Goal: Book appointment/travel/reservation

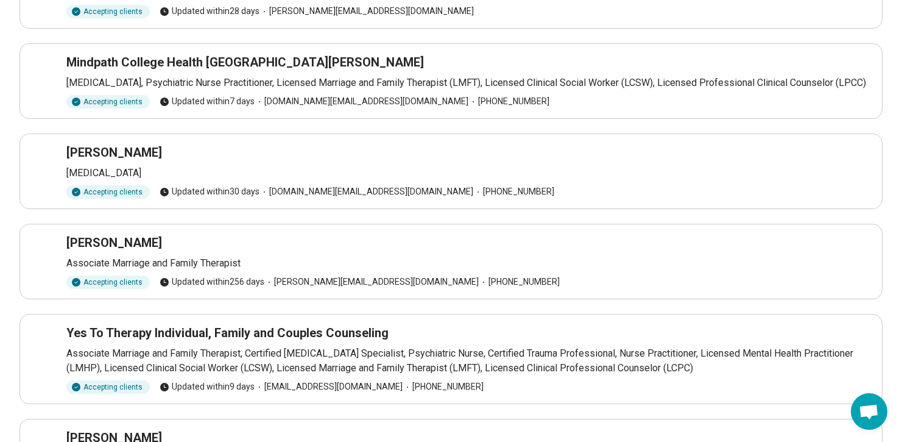
scroll to position [137, 0]
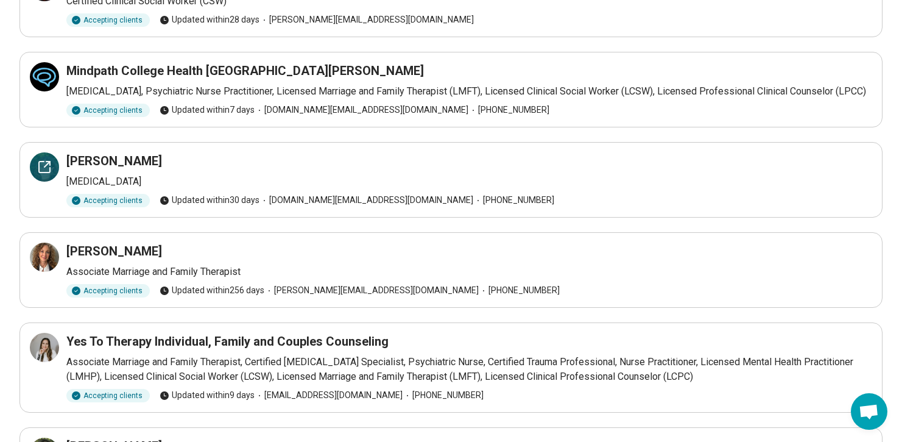
click at [45, 160] on icon at bounding box center [44, 167] width 15 height 15
click at [50, 256] on icon at bounding box center [44, 257] width 15 height 15
click at [50, 348] on icon at bounding box center [44, 347] width 11 height 11
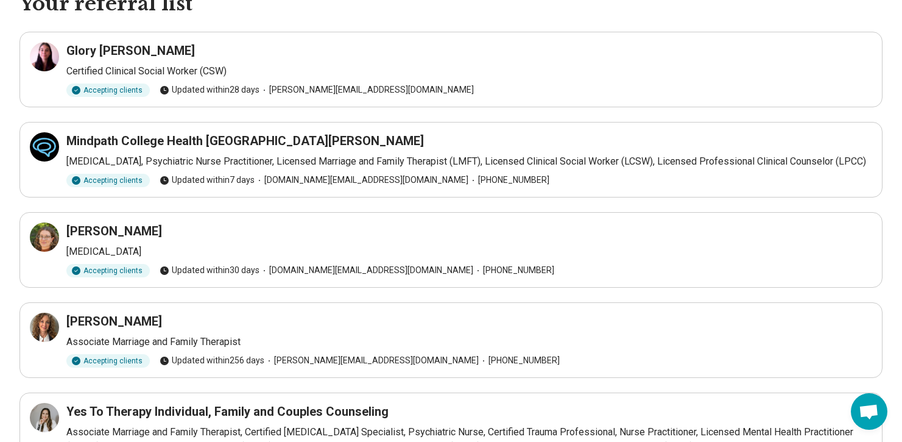
scroll to position [58, 0]
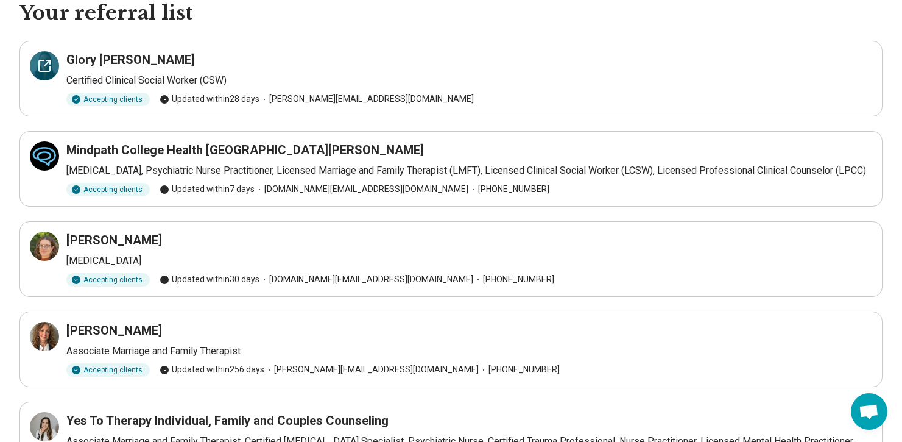
click at [40, 66] on icon at bounding box center [44, 65] width 15 height 15
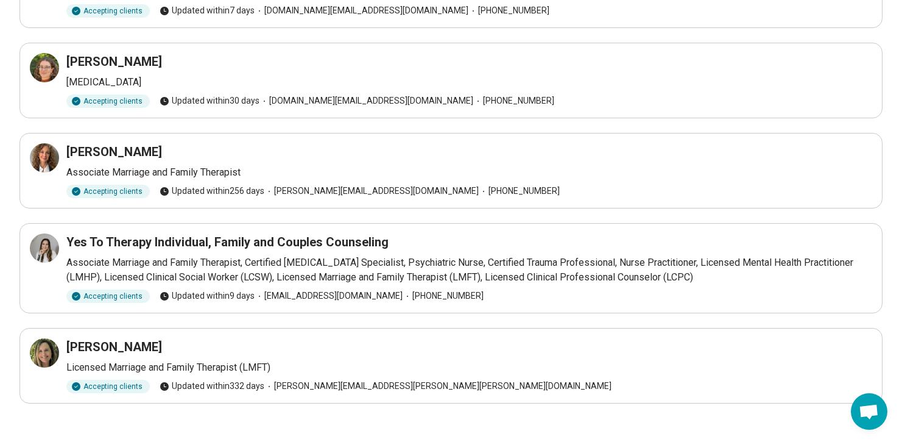
scroll to position [246, 0]
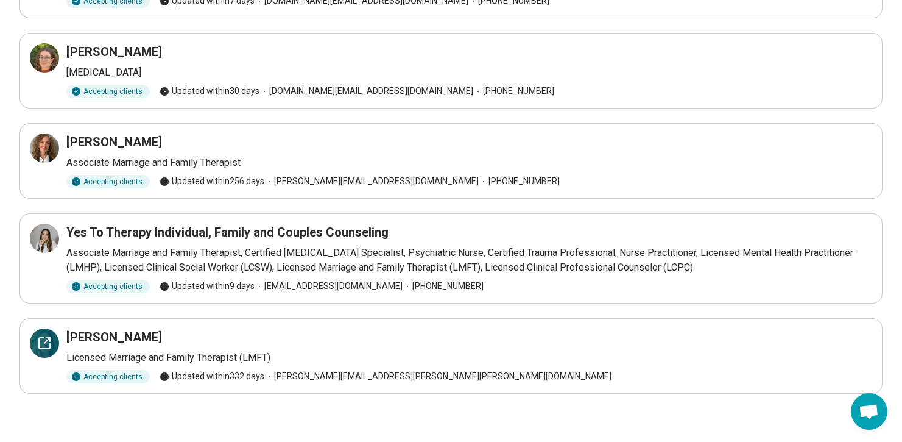
click at [40, 339] on icon at bounding box center [44, 343] width 15 height 15
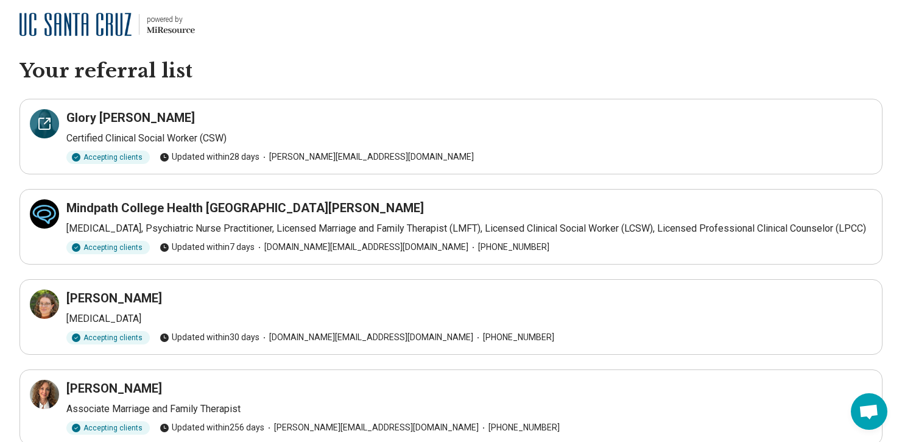
click at [52, 121] on div at bounding box center [44, 123] width 29 height 29
click at [45, 219] on icon at bounding box center [44, 213] width 11 height 11
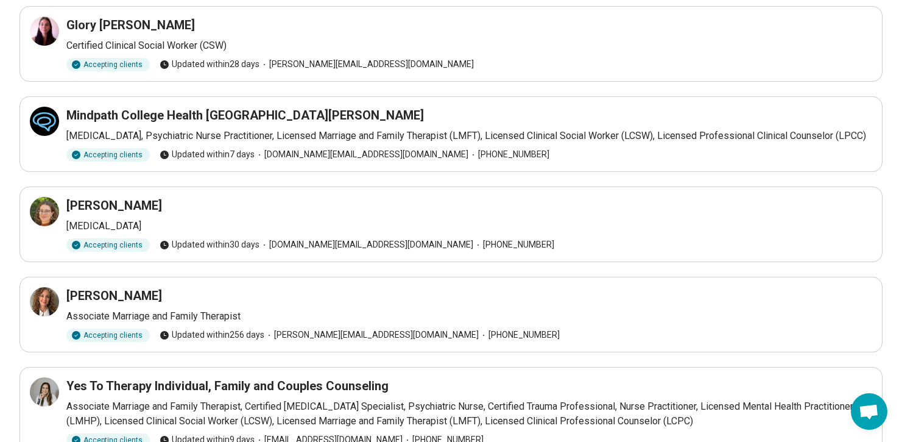
scroll to position [140, 0]
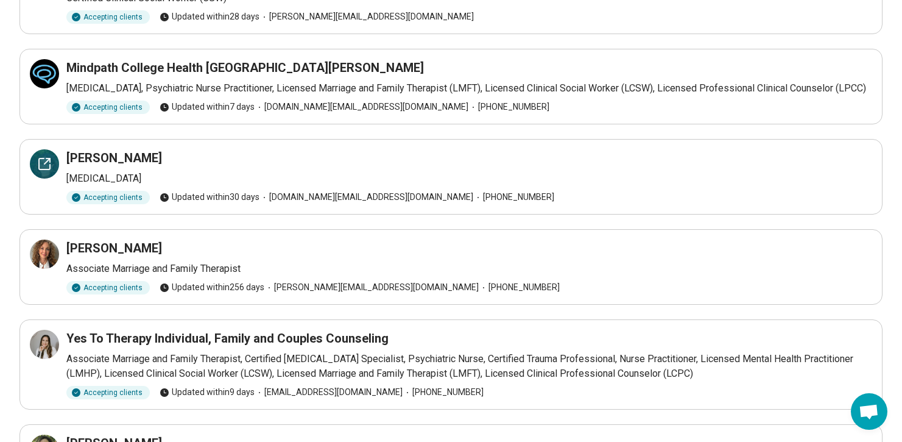
click at [41, 163] on icon at bounding box center [44, 164] width 15 height 15
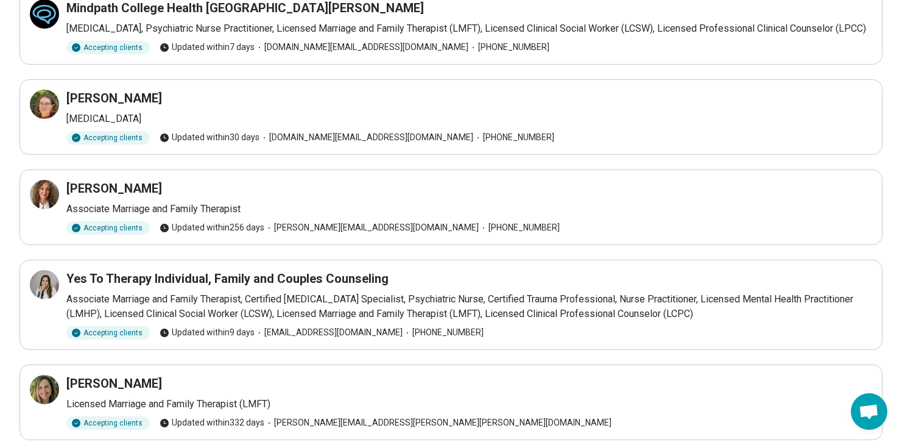
scroll to position [246, 0]
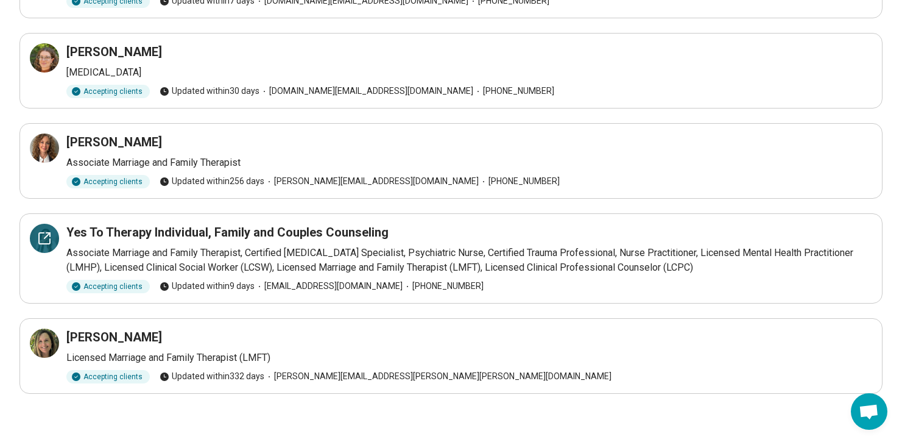
click at [49, 244] on icon at bounding box center [44, 238] width 15 height 15
click at [43, 342] on icon at bounding box center [44, 343] width 15 height 15
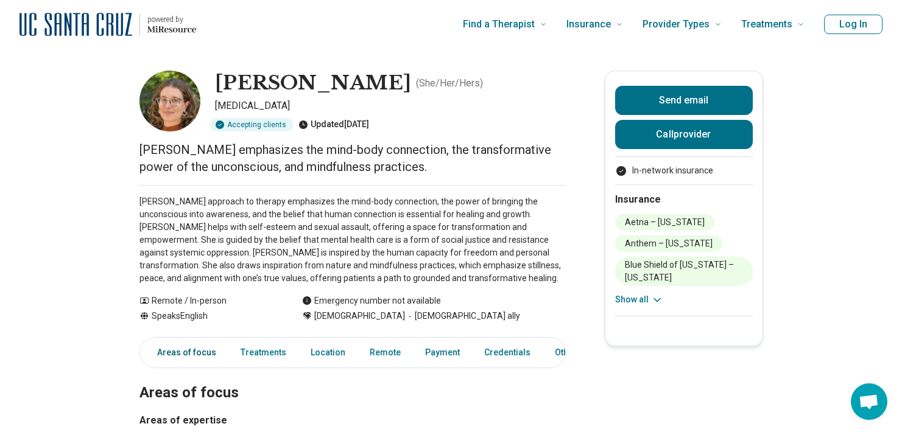
click at [197, 357] on link "Areas of focus" at bounding box center [183, 352] width 81 height 25
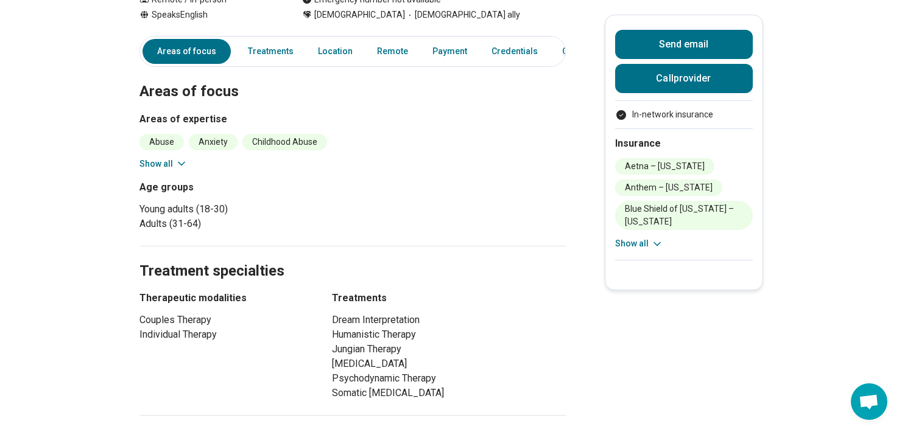
scroll to position [298, 0]
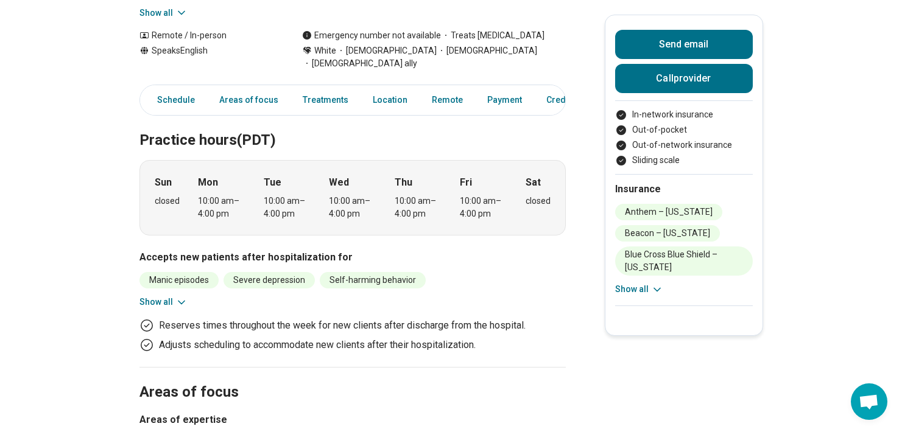
scroll to position [320, 0]
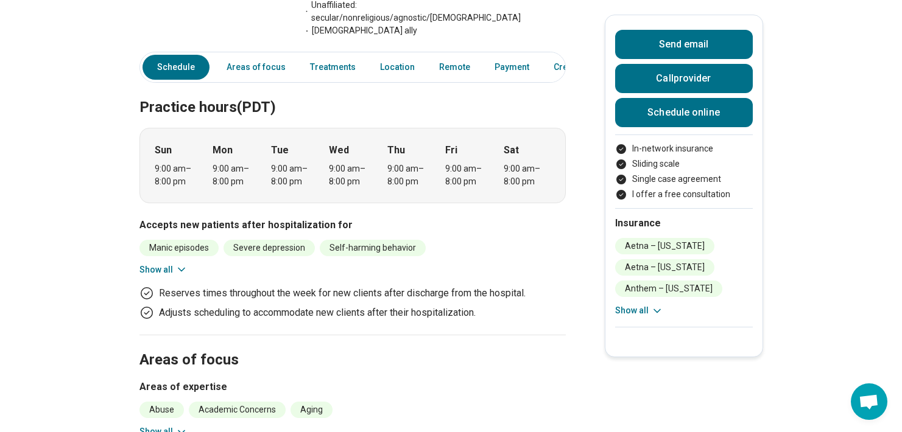
scroll to position [574, 0]
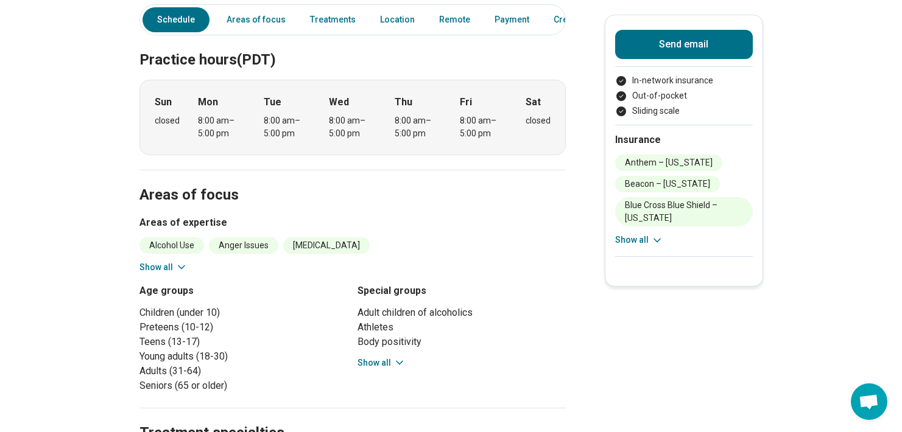
scroll to position [316, 0]
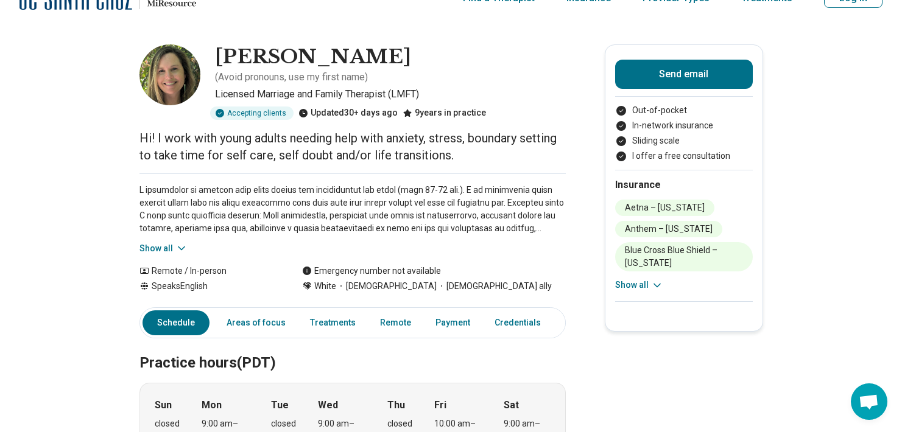
scroll to position [26, 0]
click at [181, 312] on link "Schedule" at bounding box center [176, 323] width 67 height 25
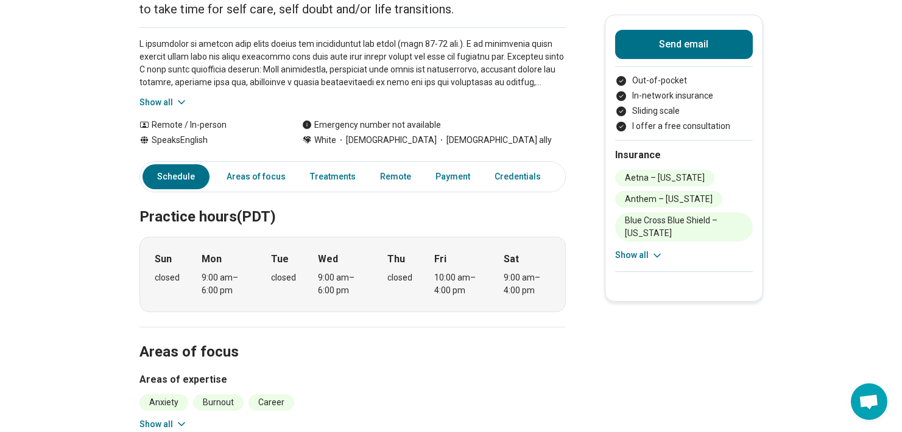
scroll to position [0, 0]
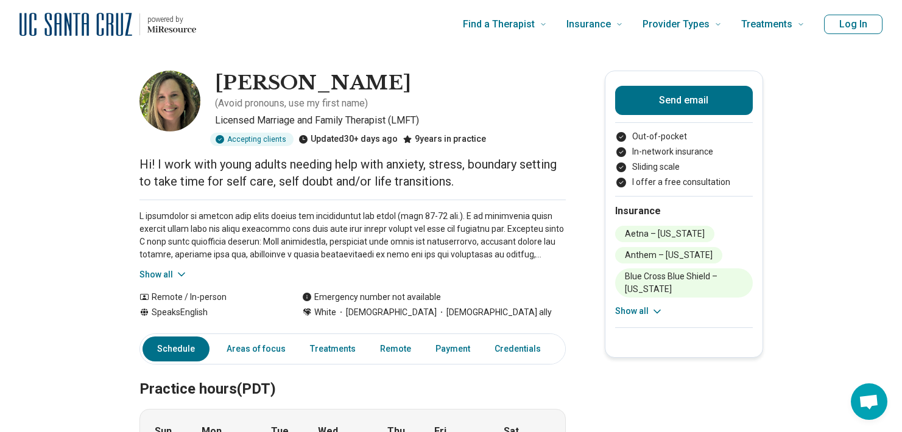
click at [199, 337] on link "Schedule" at bounding box center [176, 349] width 67 height 25
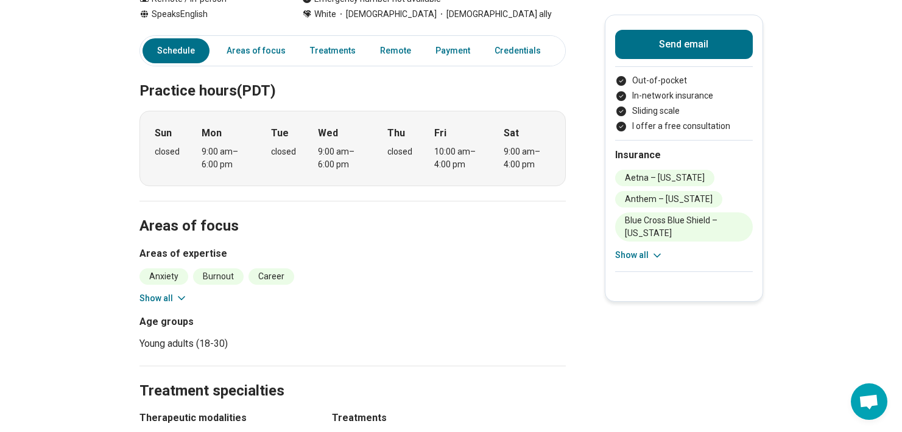
scroll to position [336, 0]
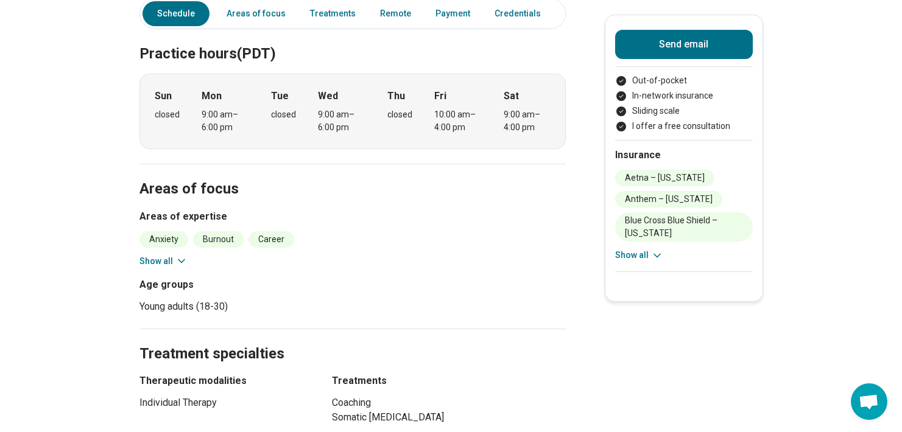
click at [248, 108] on div "9:00 am – 6:00 pm" at bounding box center [225, 121] width 47 height 26
click at [179, 255] on icon at bounding box center [181, 261] width 12 height 12
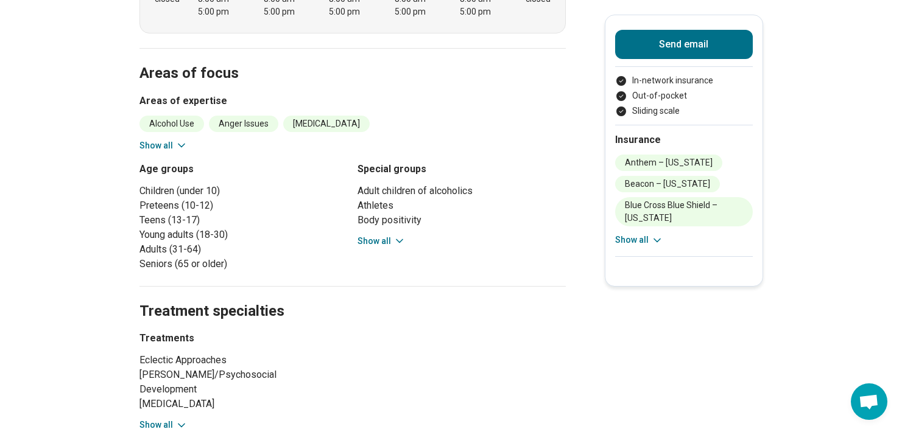
scroll to position [436, 0]
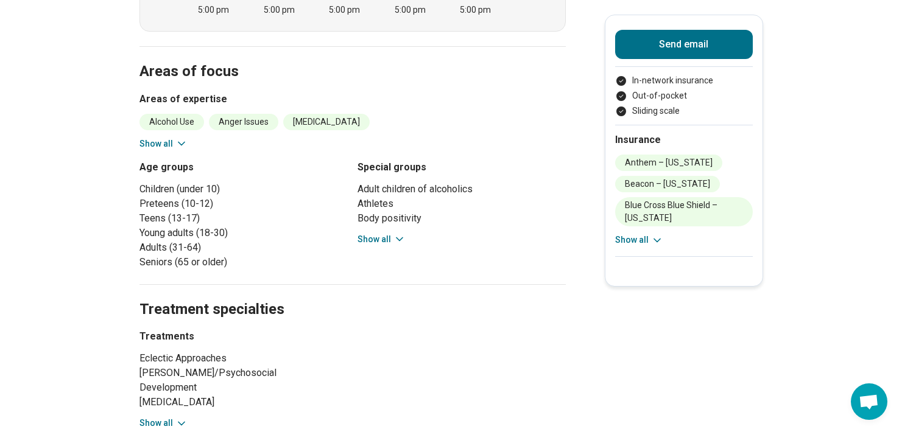
click at [178, 138] on icon at bounding box center [181, 144] width 12 height 12
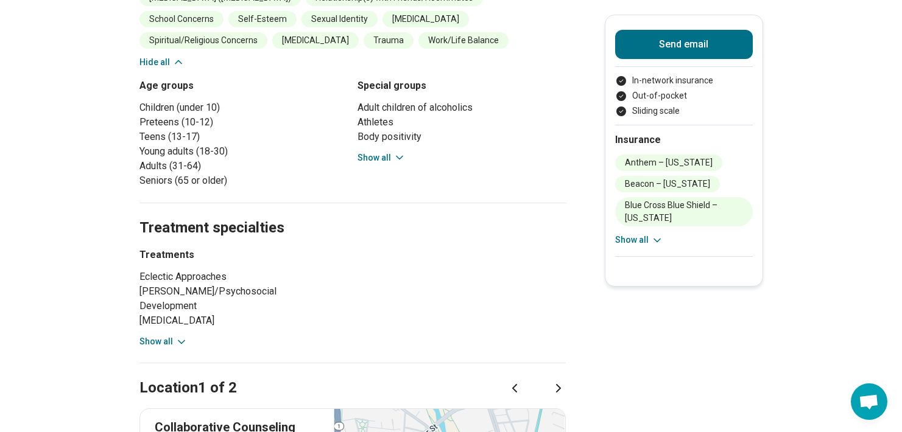
scroll to position [698, 0]
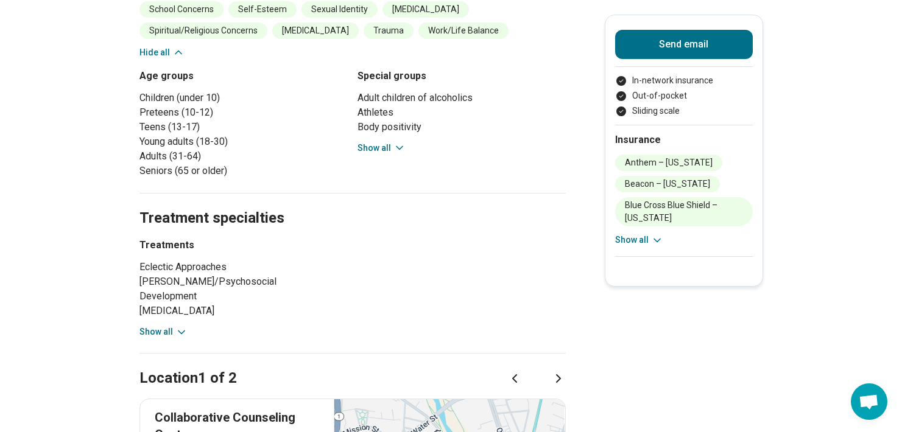
click at [181, 326] on icon at bounding box center [181, 332] width 12 height 12
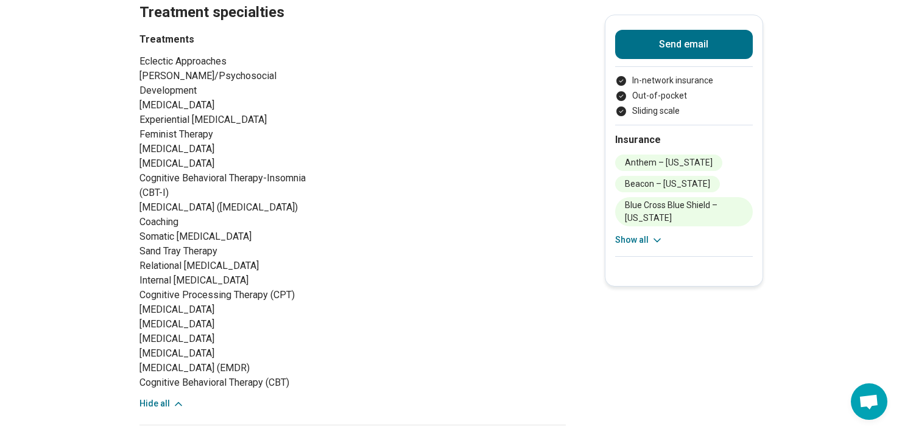
scroll to position [910, 0]
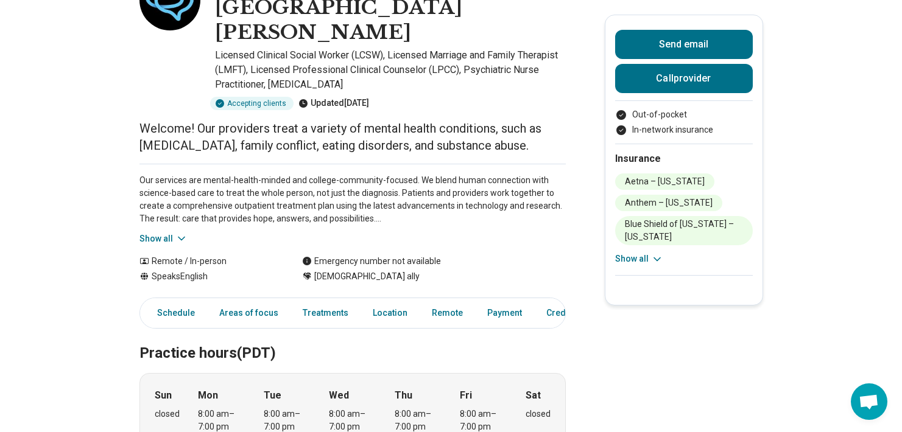
scroll to position [92, 0]
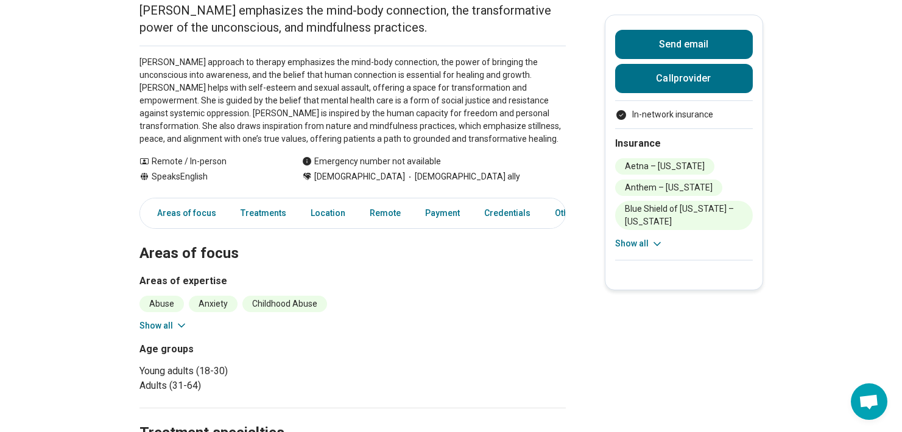
scroll to position [202, 0]
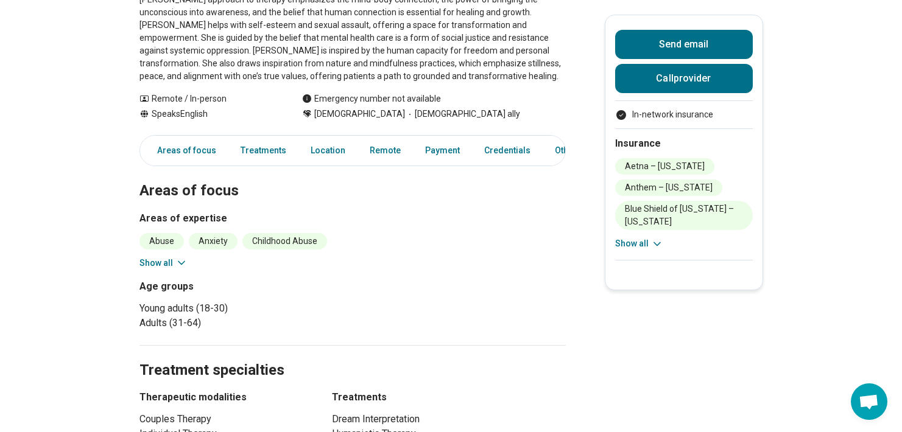
click at [181, 261] on icon at bounding box center [181, 263] width 12 height 12
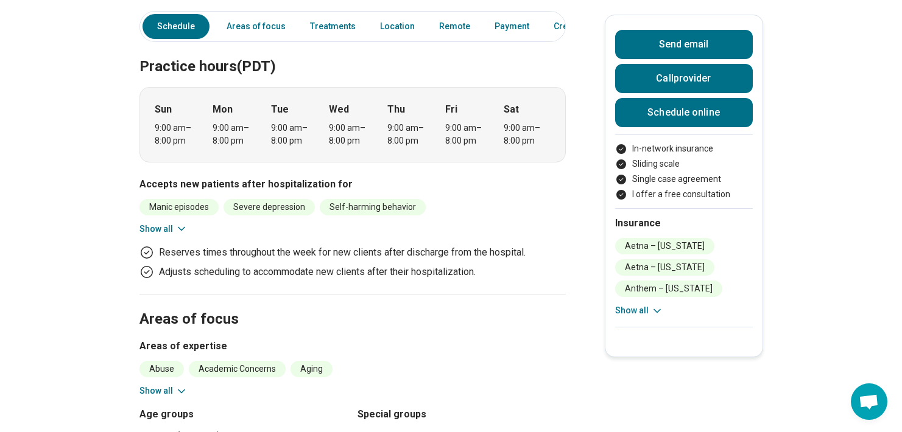
scroll to position [652, 0]
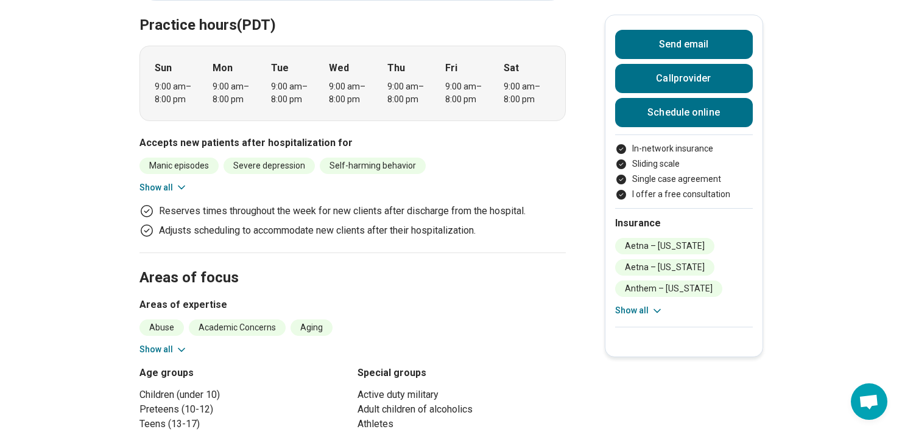
click at [188, 344] on icon at bounding box center [181, 350] width 12 height 12
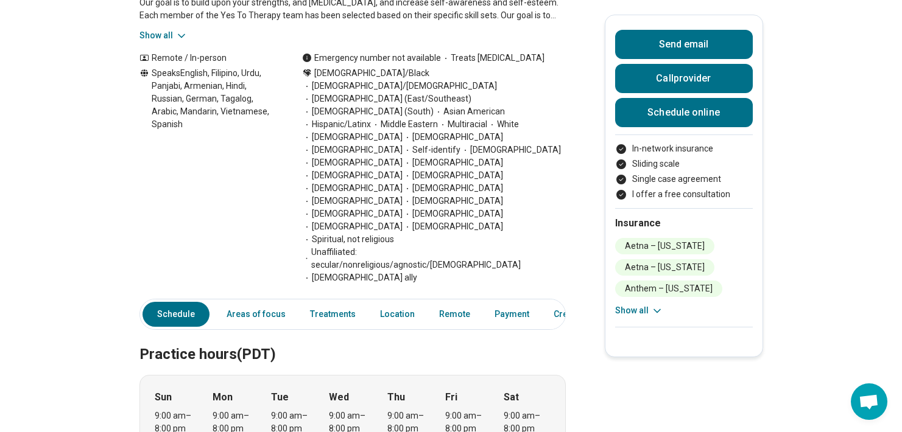
scroll to position [273, 0]
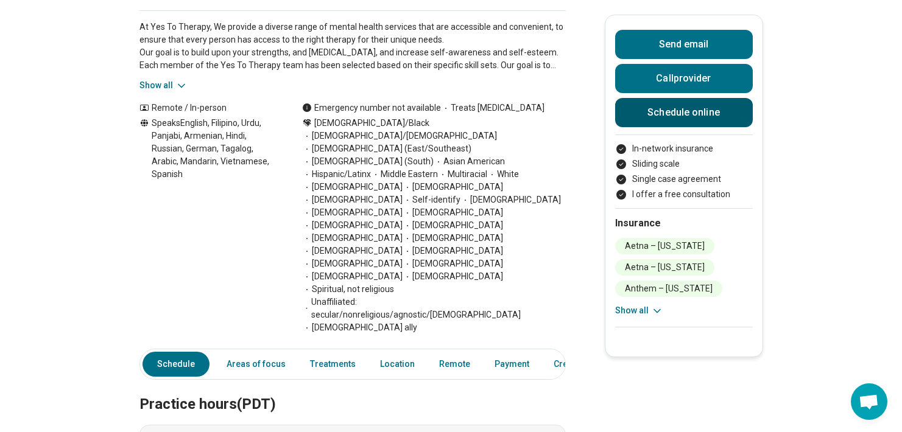
click at [733, 114] on link "Schedule online" at bounding box center [684, 112] width 138 height 29
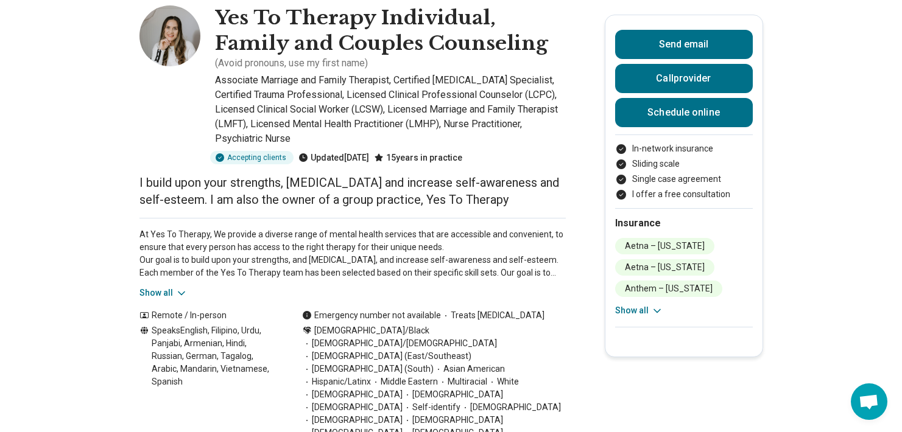
scroll to position [110, 0]
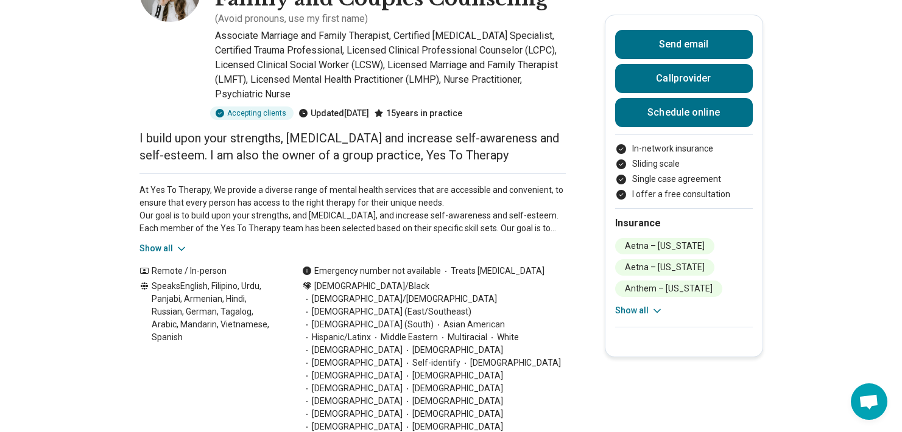
click at [653, 308] on icon at bounding box center [657, 311] width 12 height 12
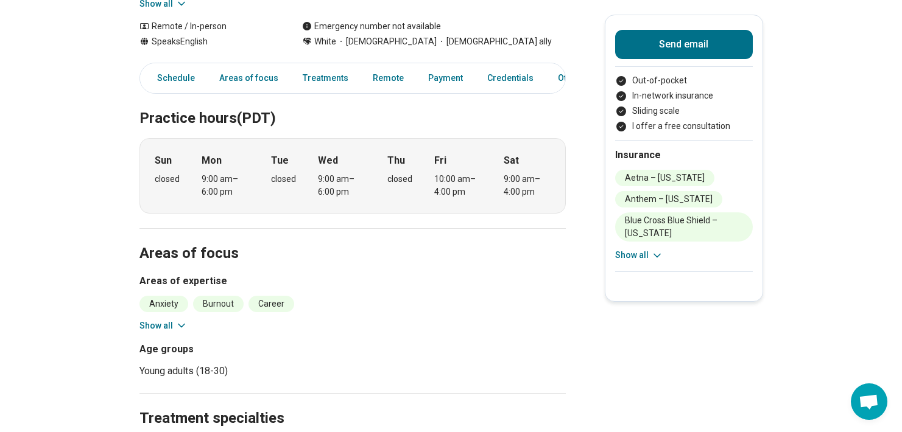
scroll to position [292, 0]
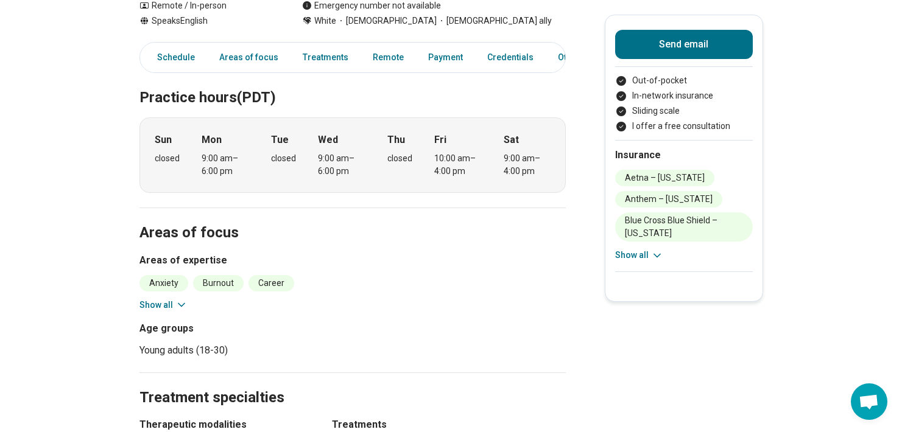
click at [186, 299] on icon at bounding box center [181, 305] width 12 height 12
